Goal: Obtain resource: Download file/media

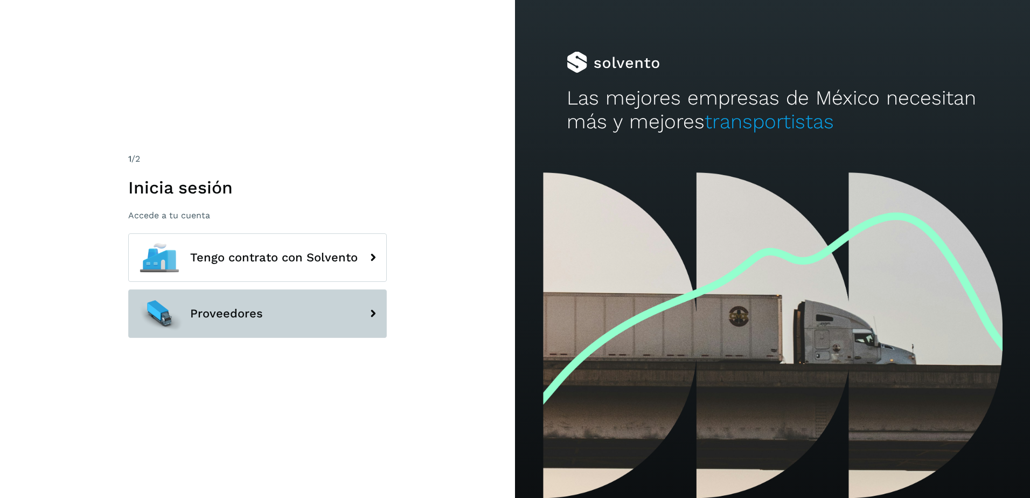
click at [233, 316] on span "Proveedores" at bounding box center [226, 313] width 73 height 13
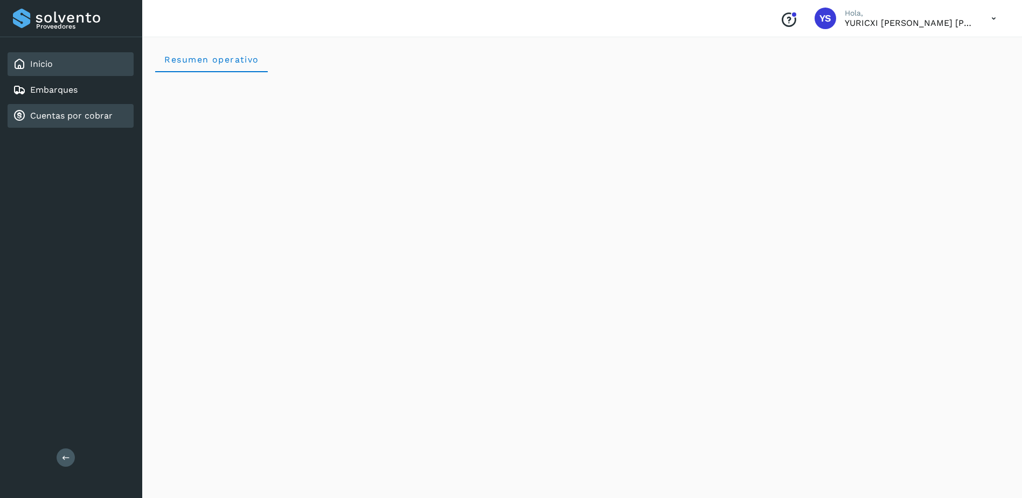
click at [36, 119] on link "Cuentas por cobrar" at bounding box center [71, 115] width 82 height 10
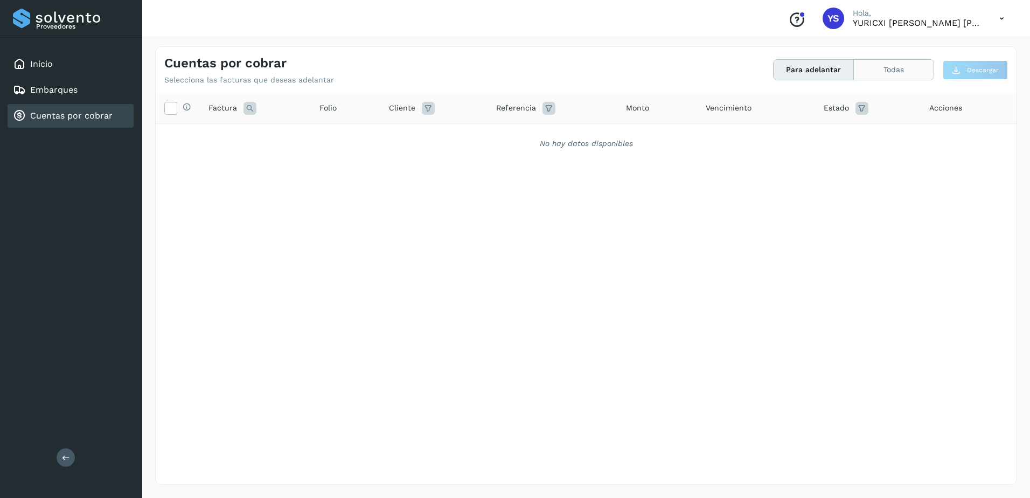
click at [862, 78] on button "Todas" at bounding box center [894, 70] width 80 height 20
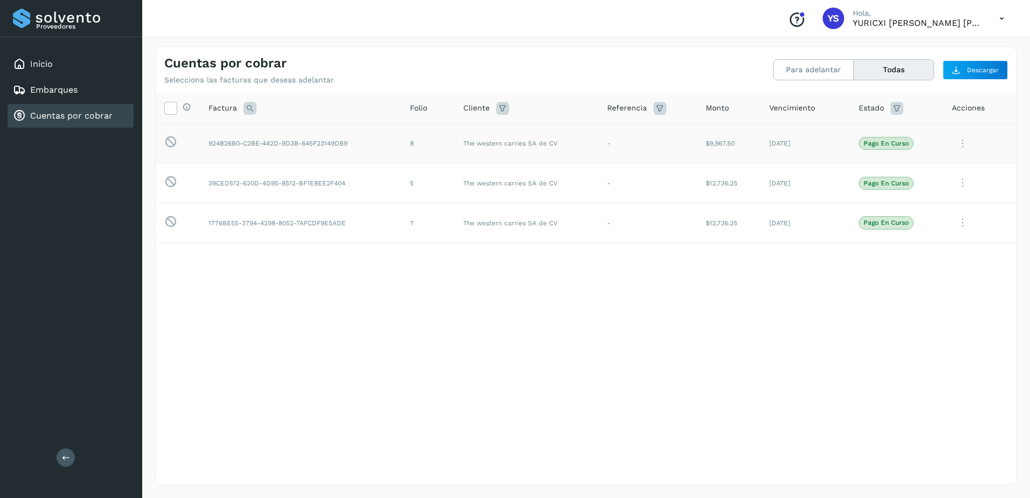
click at [968, 144] on icon at bounding box center [963, 143] width 22 height 22
click at [987, 73] on div at bounding box center [515, 249] width 1030 height 498
click at [987, 73] on span "Descargar" at bounding box center [983, 70] width 32 height 10
